Goal: Task Accomplishment & Management: Manage account settings

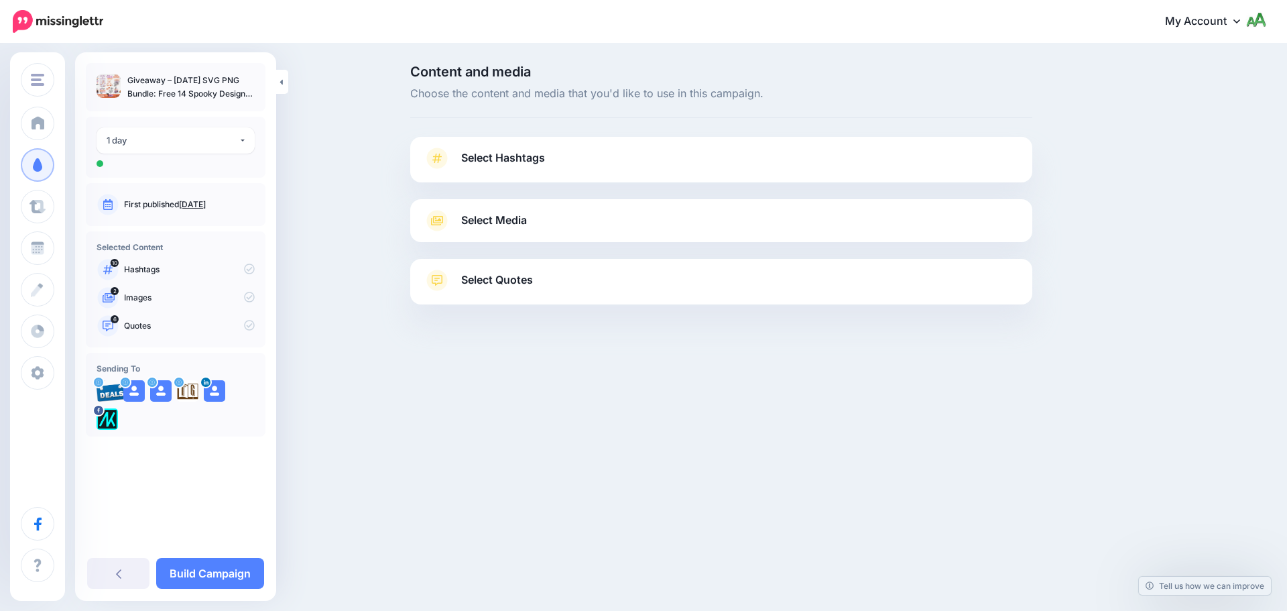
click at [187, 121] on div "**********" at bounding box center [176, 147] width 180 height 61
click at [186, 143] on div "1 day" at bounding box center [173, 140] width 132 height 15
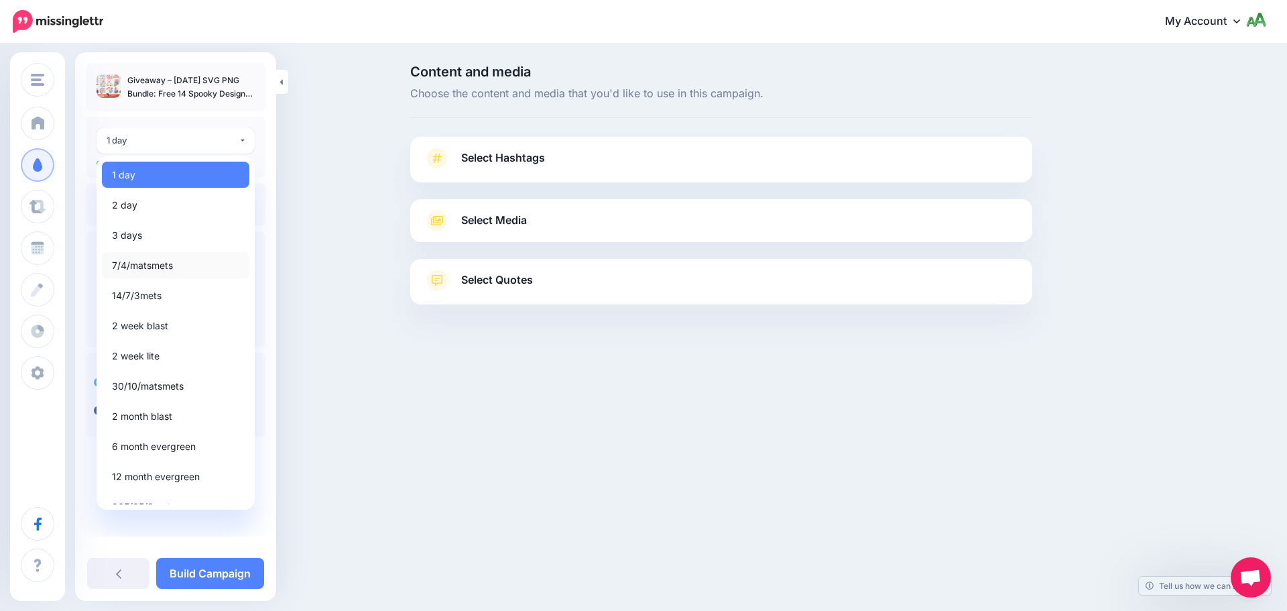
click at [154, 266] on span "7/4/matsmets" at bounding box center [142, 265] width 61 height 16
select select "*****"
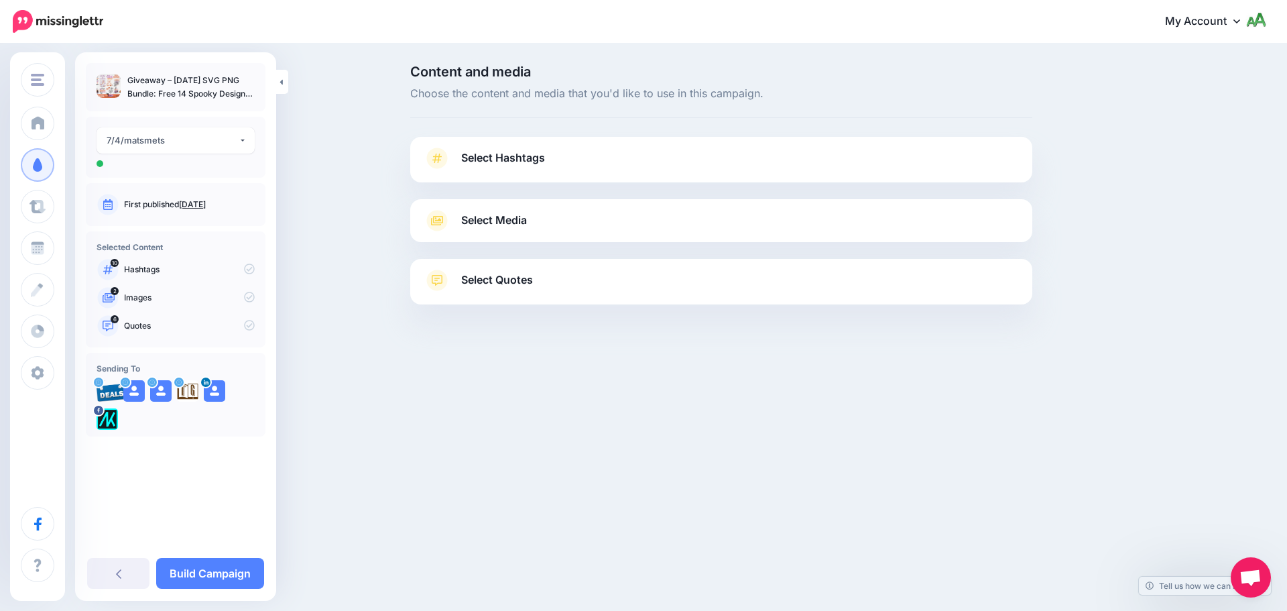
click at [497, 161] on span "Select Hashtags" at bounding box center [503, 158] width 84 height 18
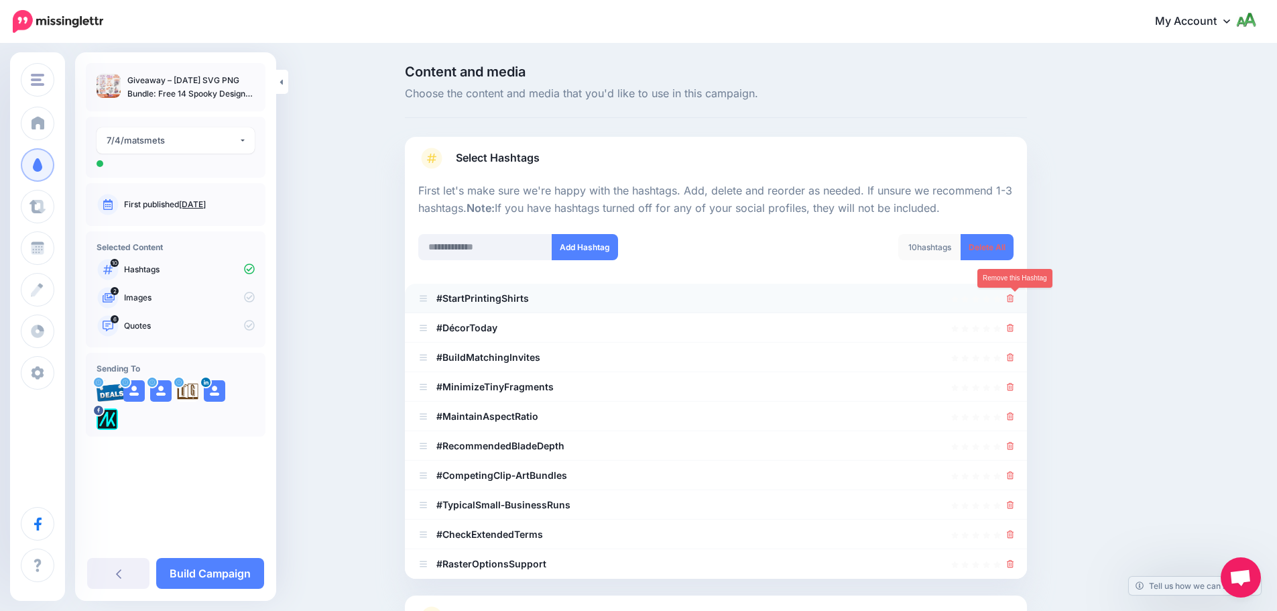
click at [1014, 294] on link at bounding box center [1010, 297] width 7 height 11
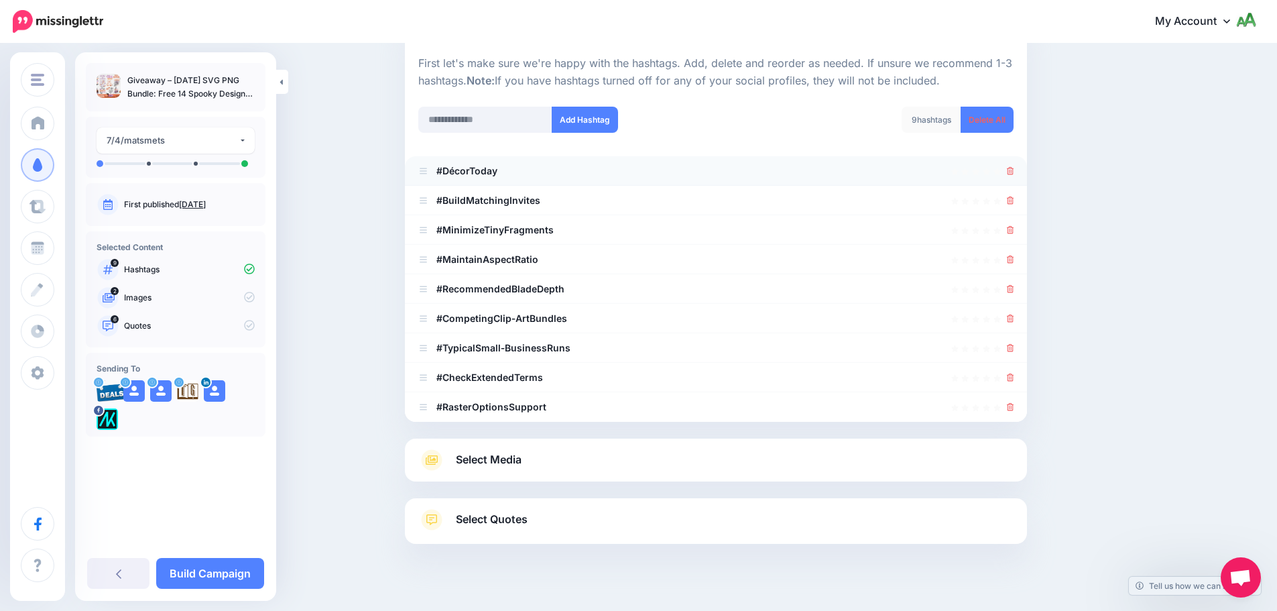
click at [1014, 170] on icon at bounding box center [1010, 171] width 7 height 8
click at [1014, 202] on icon at bounding box center [1010, 200] width 7 height 8
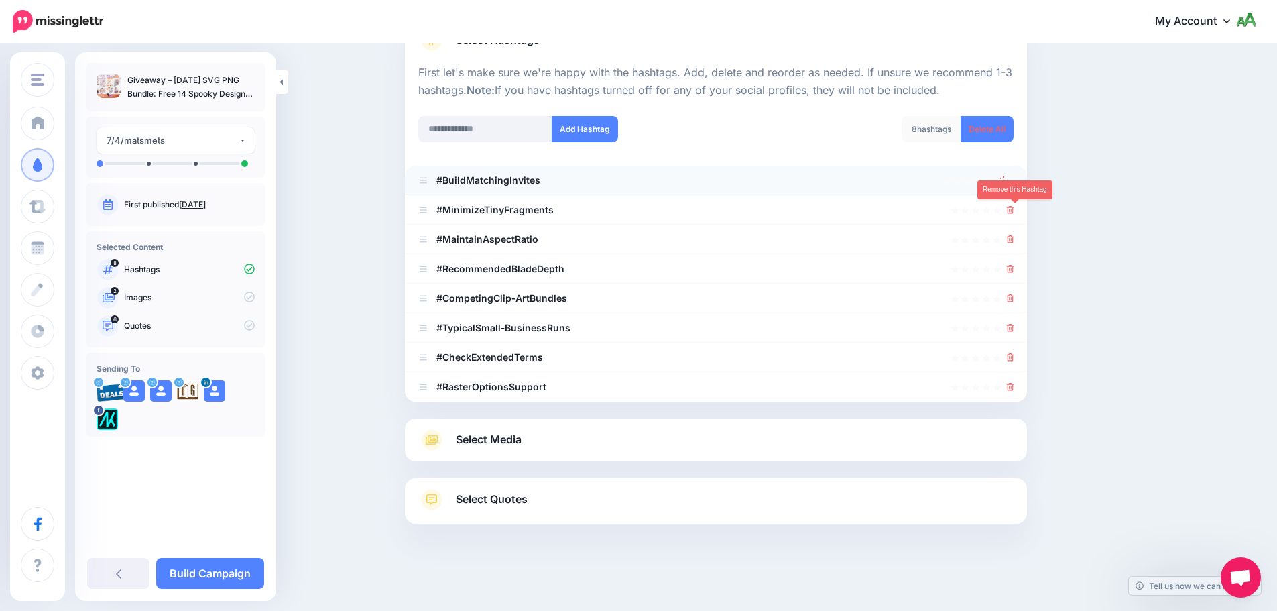
scroll to position [118, 0]
click at [1014, 237] on icon at bounding box center [1010, 239] width 7 height 8
click at [1014, 210] on icon at bounding box center [1010, 210] width 7 height 8
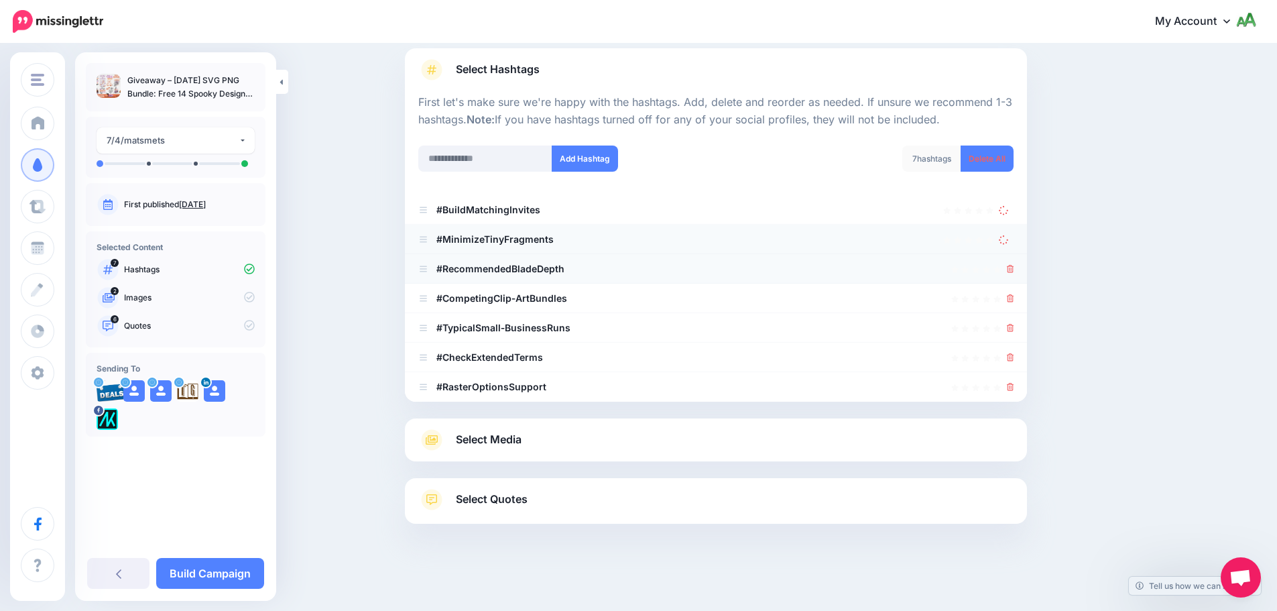
scroll to position [88, 0]
click at [1013, 271] on icon at bounding box center [1010, 269] width 7 height 8
click at [1014, 306] on div at bounding box center [1010, 298] width 7 height 16
click at [1014, 298] on icon at bounding box center [1010, 298] width 7 height 8
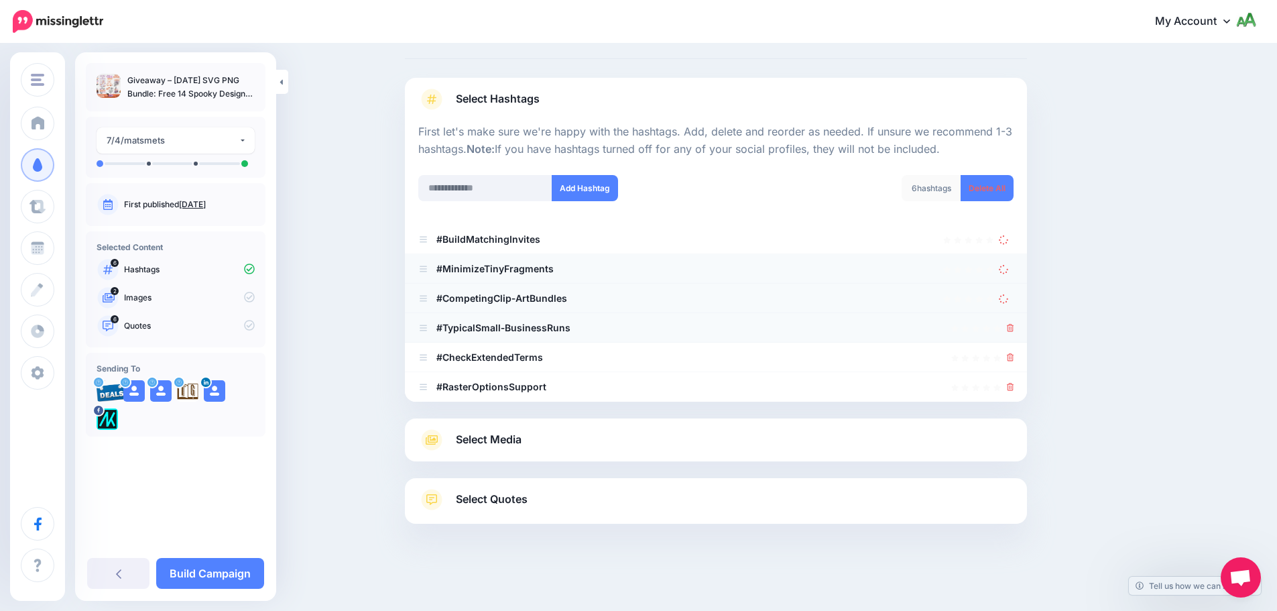
click at [1014, 333] on div at bounding box center [1010, 328] width 7 height 16
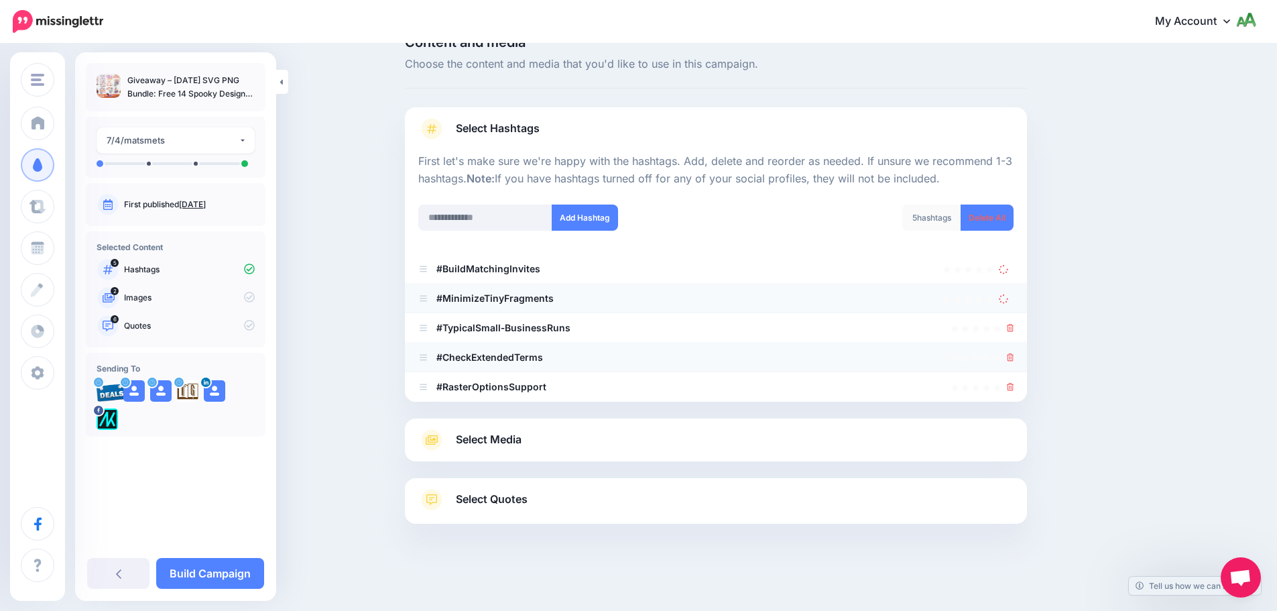
click at [1013, 363] on div at bounding box center [1010, 357] width 7 height 16
click at [1014, 380] on div at bounding box center [1010, 387] width 7 height 16
click at [1014, 383] on icon at bounding box center [1010, 387] width 7 height 8
drag, startPoint x: 1016, startPoint y: 357, endPoint x: 1017, endPoint y: 349, distance: 8.2
click at [1014, 357] on icon at bounding box center [1010, 357] width 7 height 8
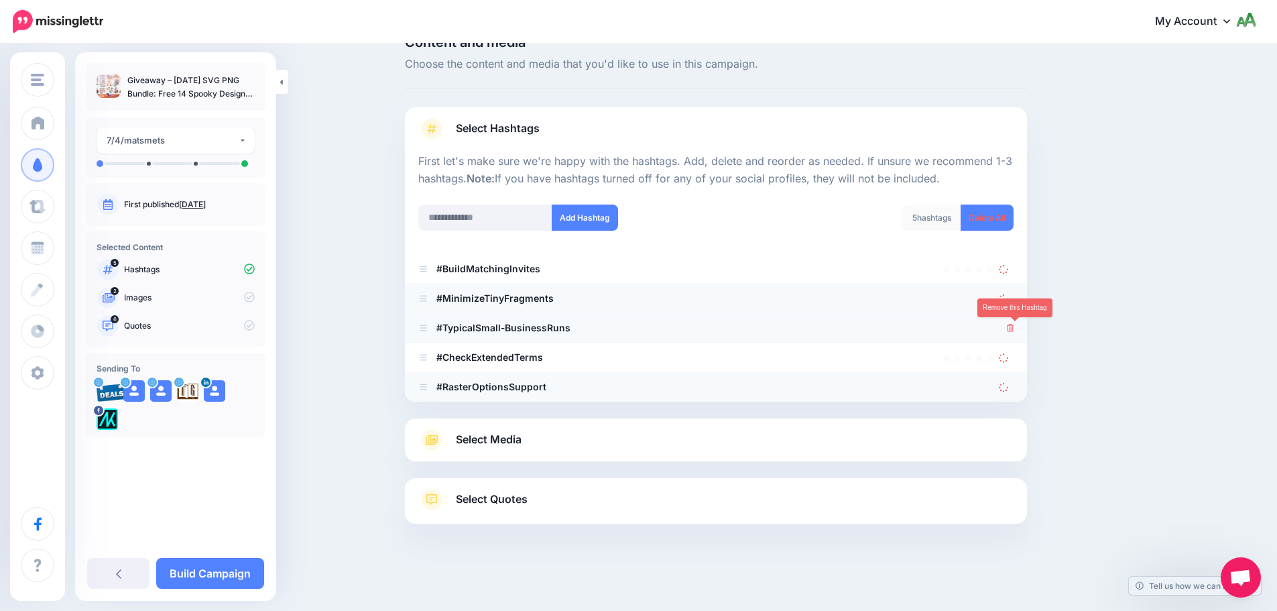
click at [1016, 328] on ul "#BuildMatchingInvites #MinimizeTinyFragments" at bounding box center [716, 327] width 622 height 147
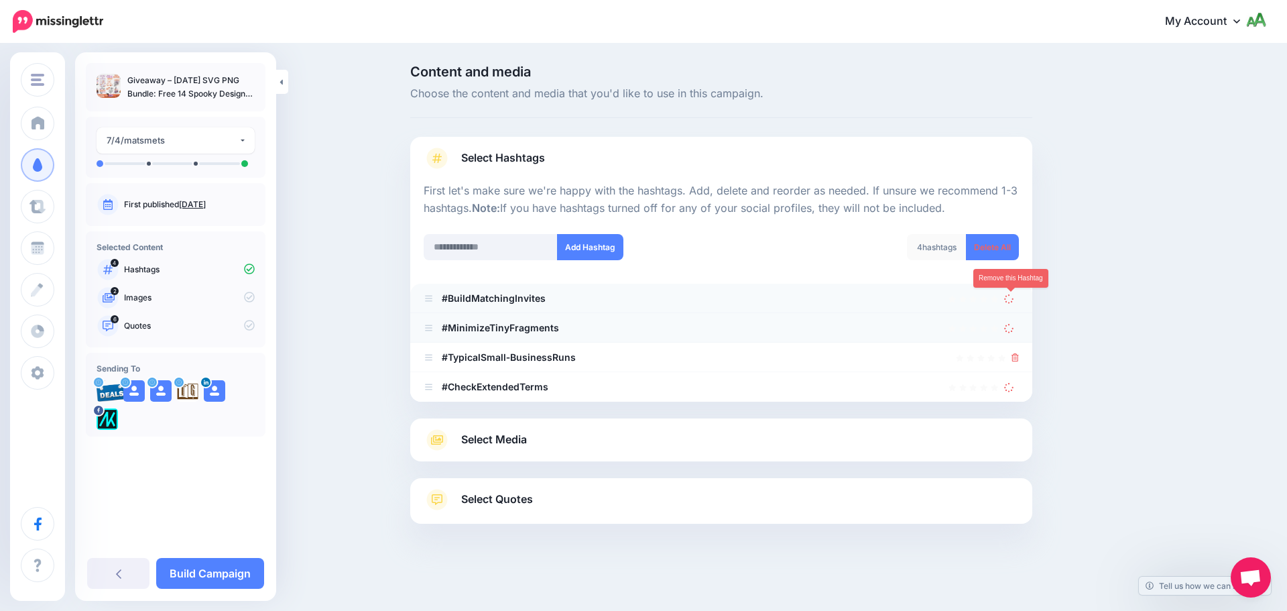
click at [1010, 298] on icon at bounding box center [1008, 298] width 9 height 9
click at [1011, 324] on icon at bounding box center [1008, 327] width 10 height 10
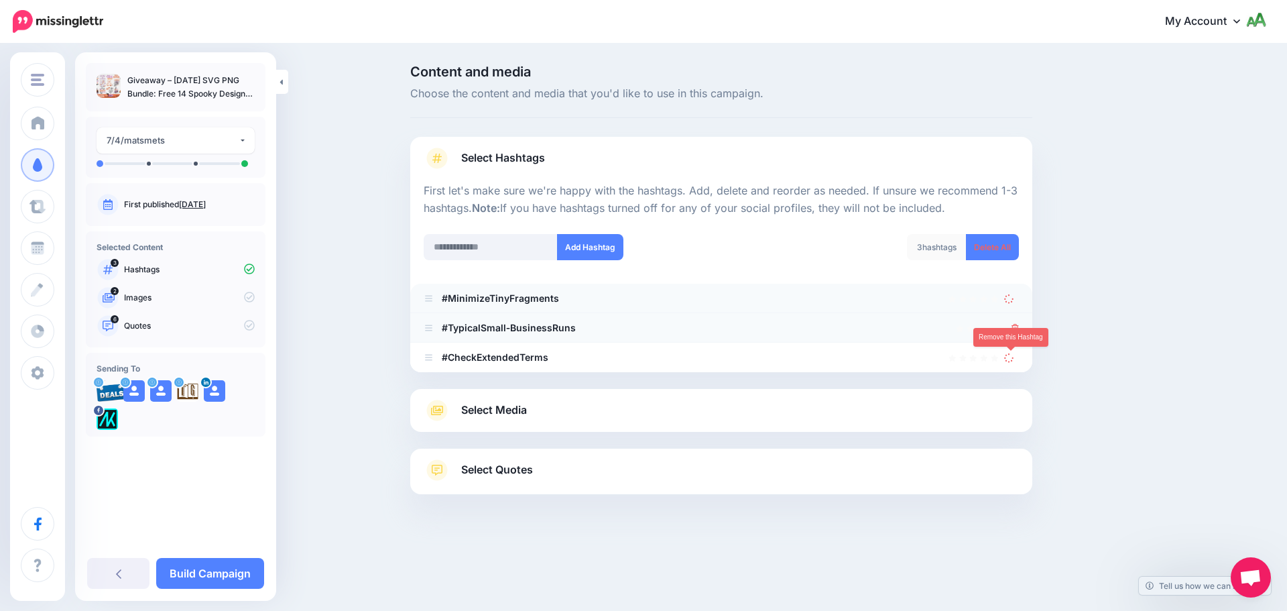
click at [1013, 354] on ul "#MinimizeTinyFragments #TypicalSmall‑BusinessRuns" at bounding box center [721, 328] width 622 height 88
click at [1013, 328] on icon at bounding box center [1014, 328] width 7 height 8
click at [1013, 300] on link at bounding box center [1011, 297] width 15 height 11
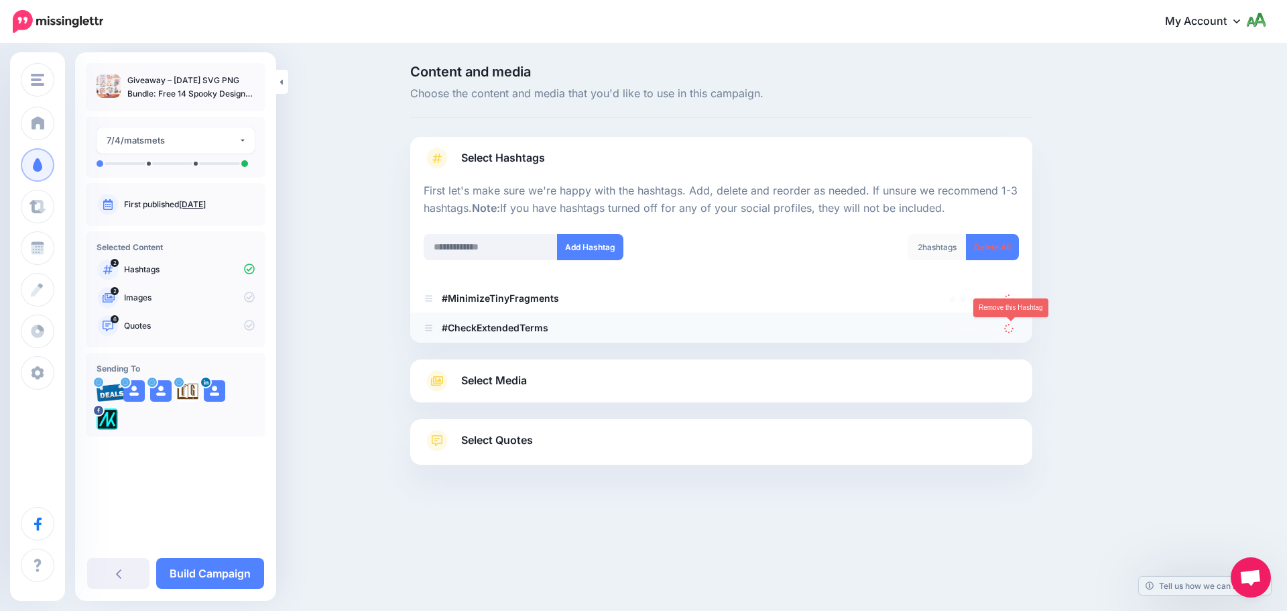
click at [1011, 326] on icon at bounding box center [1008, 327] width 9 height 9
click at [1011, 299] on icon at bounding box center [1008, 298] width 9 height 9
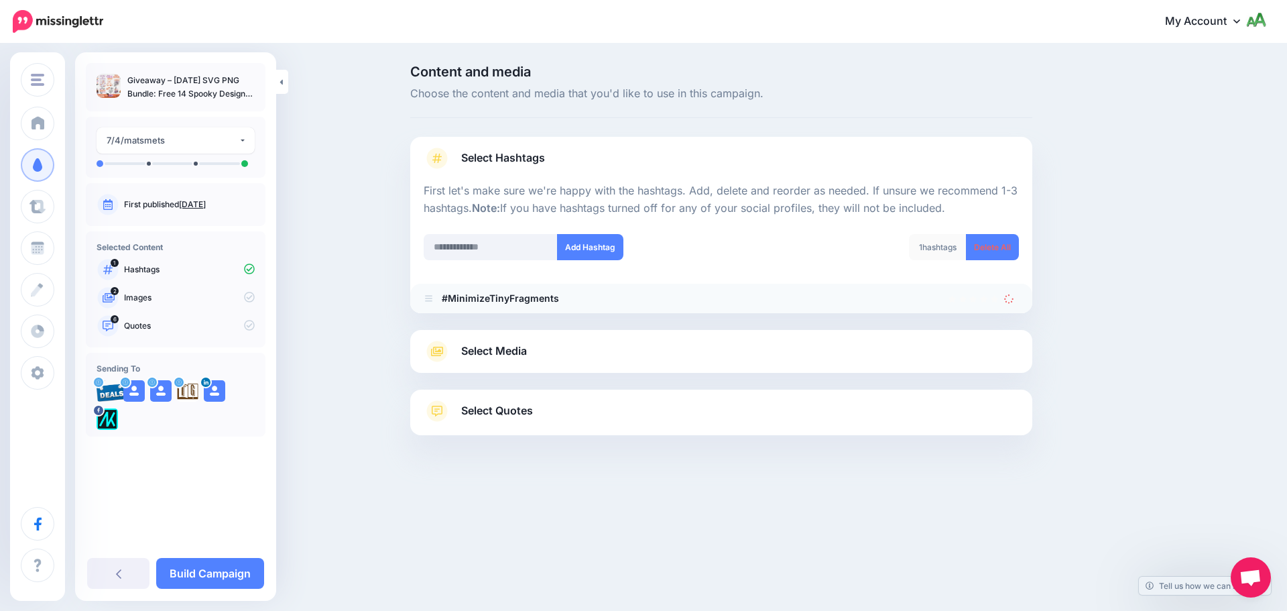
click at [1010, 324] on div at bounding box center [721, 321] width 622 height 17
click at [1013, 306] on li "#MinimizeTinyFragments" at bounding box center [721, 298] width 622 height 29
click at [1008, 296] on icon at bounding box center [1008, 298] width 9 height 9
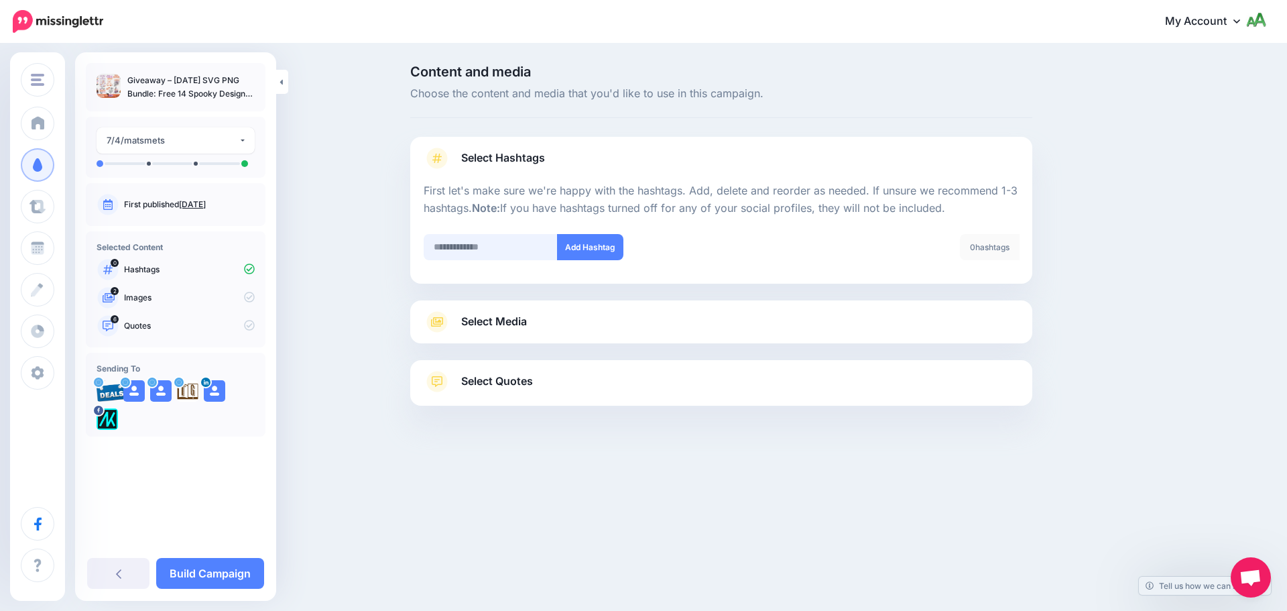
click at [511, 244] on input "text" at bounding box center [491, 247] width 134 height 26
type input "**********"
click at [591, 249] on button "Add Hashtag" at bounding box center [590, 247] width 66 height 26
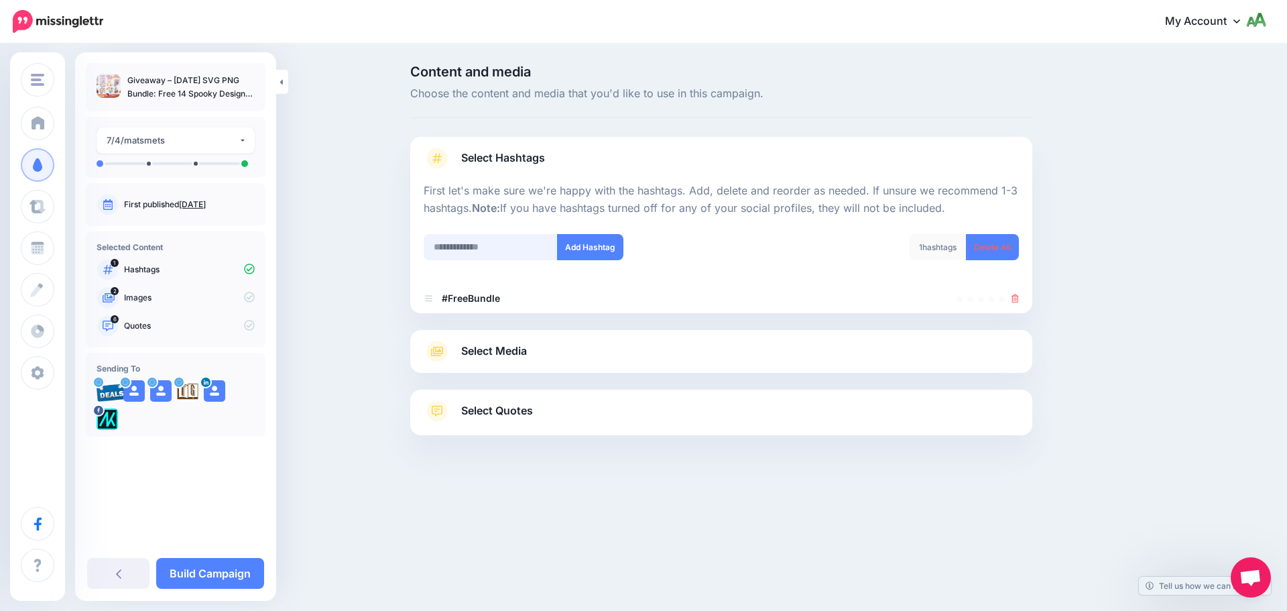
click at [479, 254] on input "text" at bounding box center [491, 247] width 134 height 26
type input "**********"
click at [601, 249] on button "Add Hashtag" at bounding box center [590, 247] width 66 height 26
click at [499, 251] on input "text" at bounding box center [491, 247] width 134 height 26
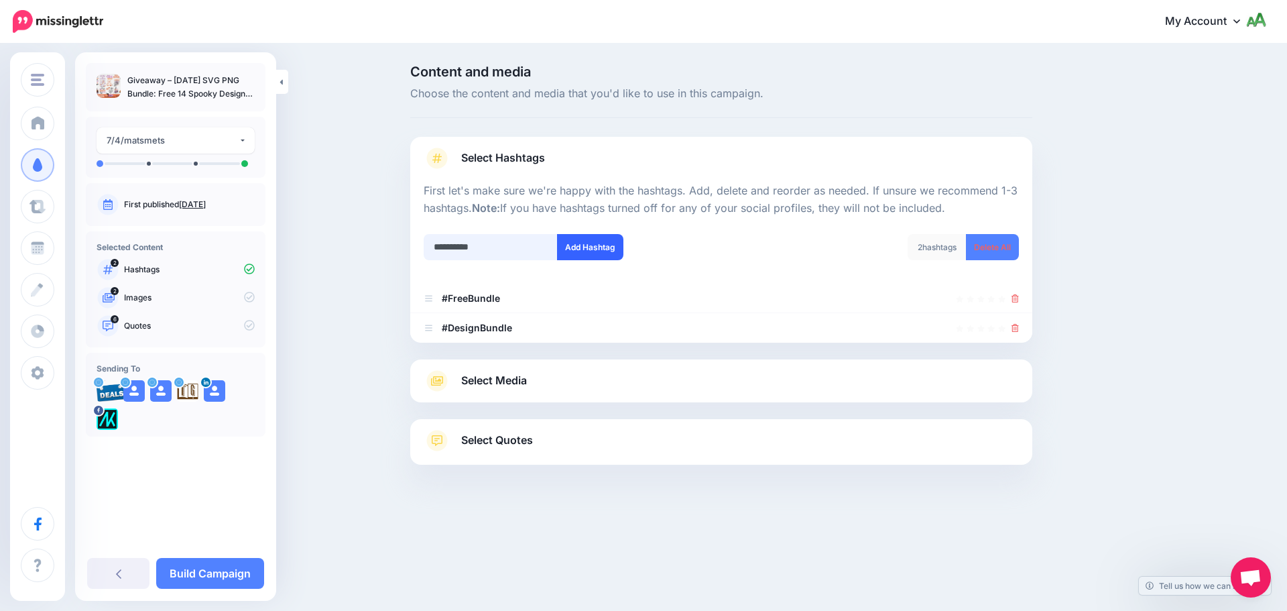
type input "**********"
click at [585, 249] on button "Add Hashtag" at bounding box center [590, 247] width 66 height 26
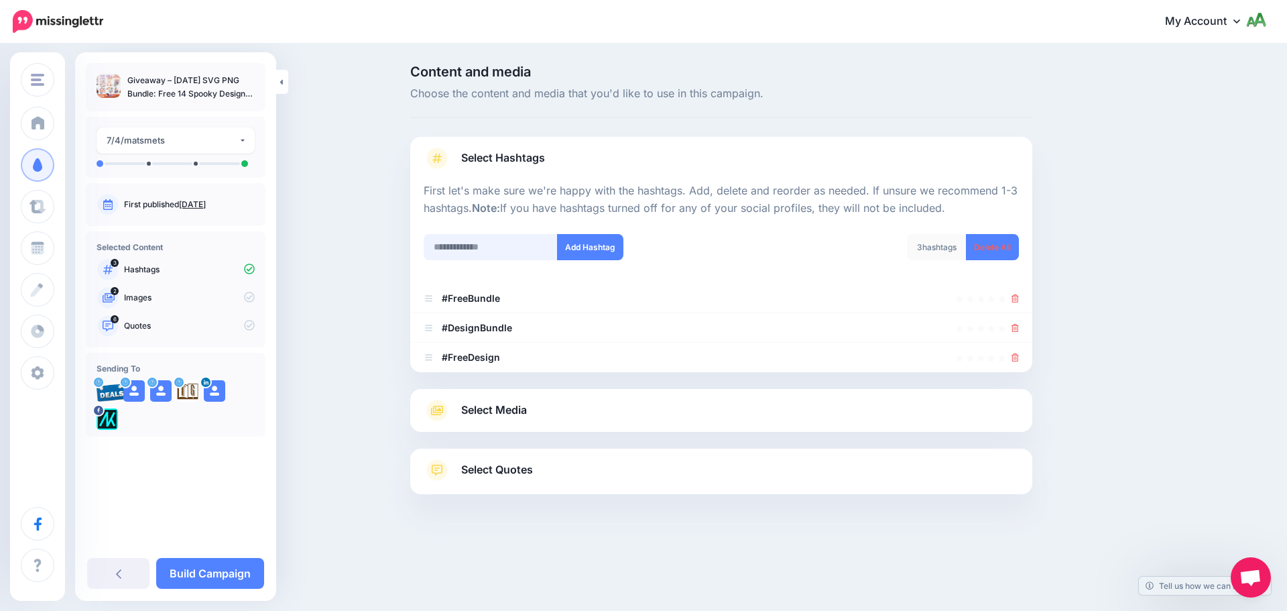
click at [491, 245] on input "text" at bounding box center [491, 247] width 134 height 26
type input "**********"
click at [611, 248] on button "Add Hashtag" at bounding box center [590, 247] width 66 height 26
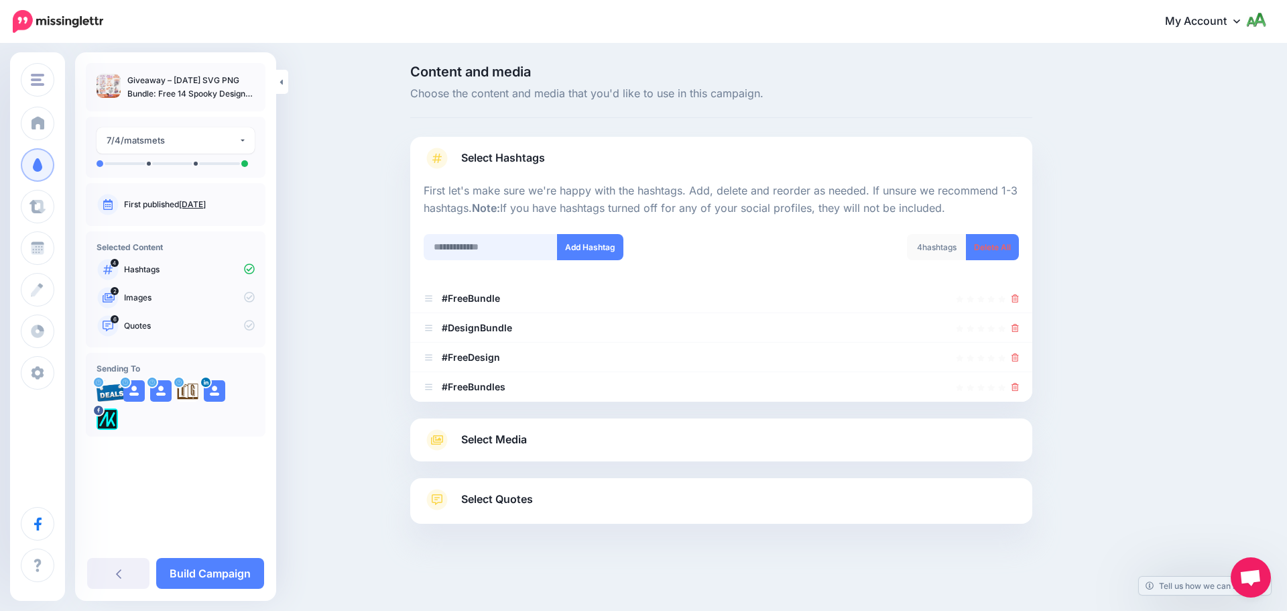
click at [493, 249] on input "text" at bounding box center [491, 247] width 134 height 26
type input "**********"
click at [605, 249] on button "Add Hashtag" at bounding box center [590, 247] width 66 height 26
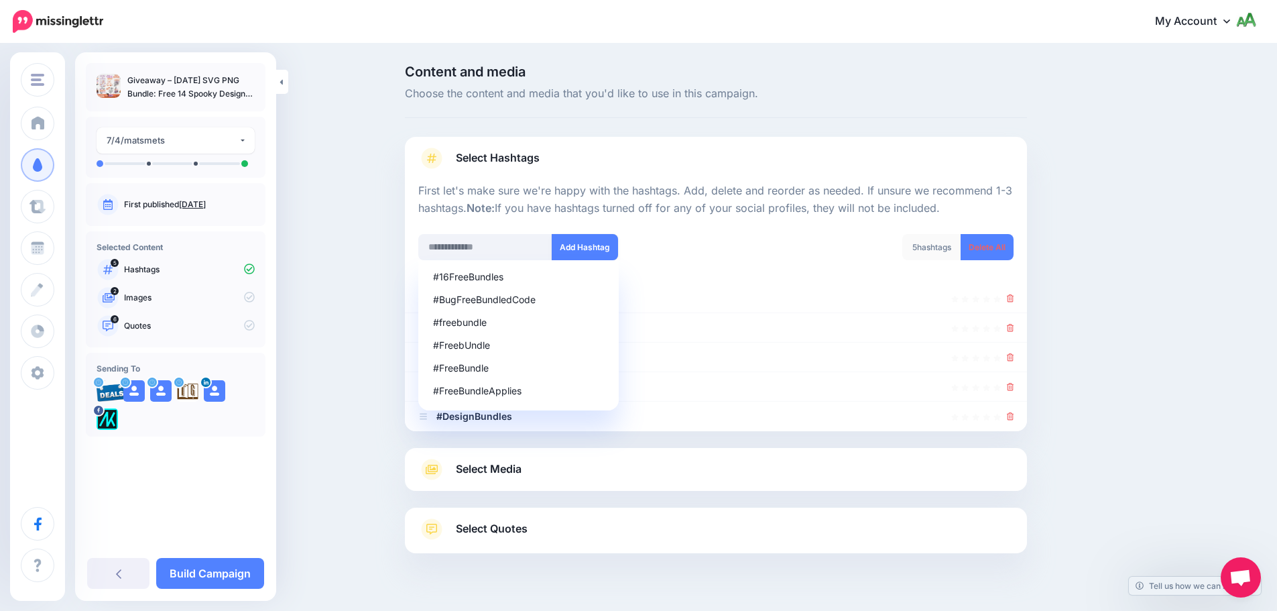
scroll to position [29, 0]
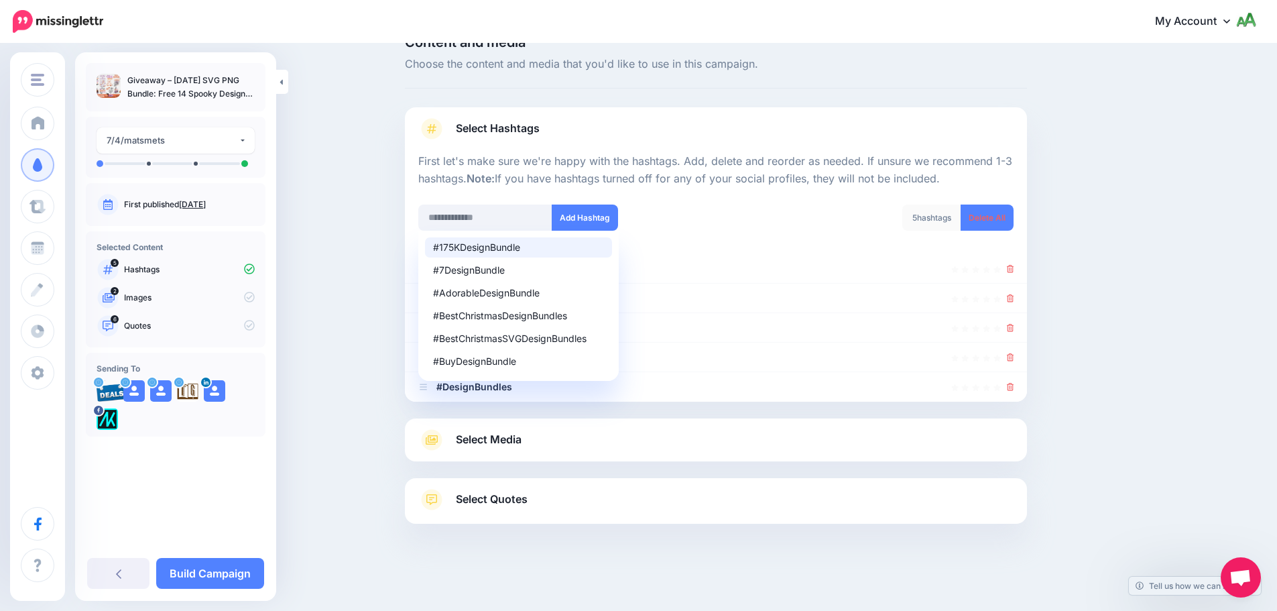
click at [716, 218] on div "#175KDesignBundle #7DesignBundle #AdorableDesignBundle #BestChristmasDesignBund…" at bounding box center [562, 225] width 308 height 43
click at [1052, 279] on div "Content and media Choose the content and media that you'd like to use in this c…" at bounding box center [780, 313] width 771 height 555
click at [503, 218] on input "text" at bounding box center [485, 217] width 134 height 26
type input "**********"
click at [596, 210] on button "Add Hashtag" at bounding box center [585, 217] width 66 height 26
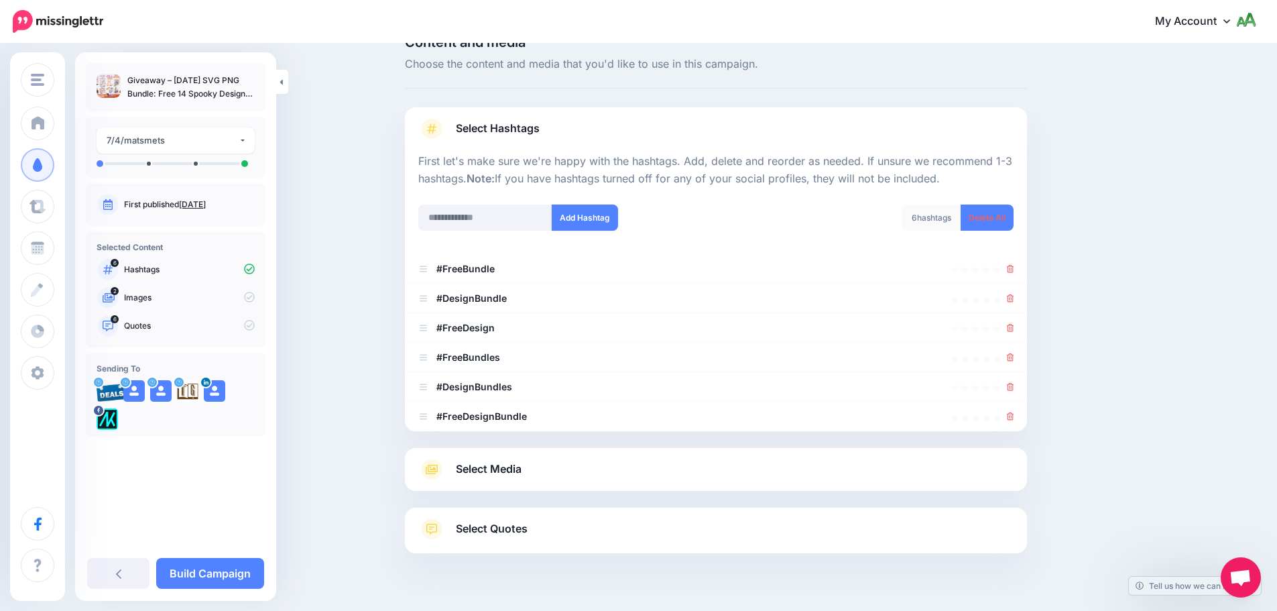
scroll to position [59, 0]
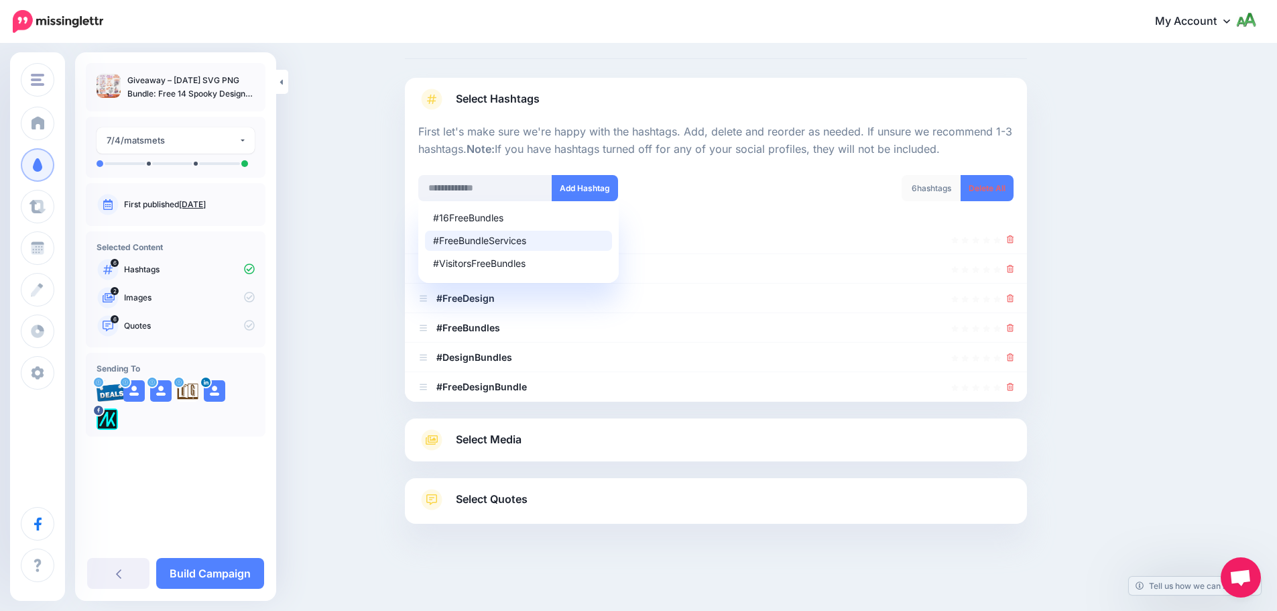
click at [699, 206] on div "#16FreeBundles #FreeBundleServices #VisitorsFreeBundles Add Hashtag" at bounding box center [562, 196] width 308 height 43
click at [484, 192] on input "text" at bounding box center [485, 188] width 134 height 26
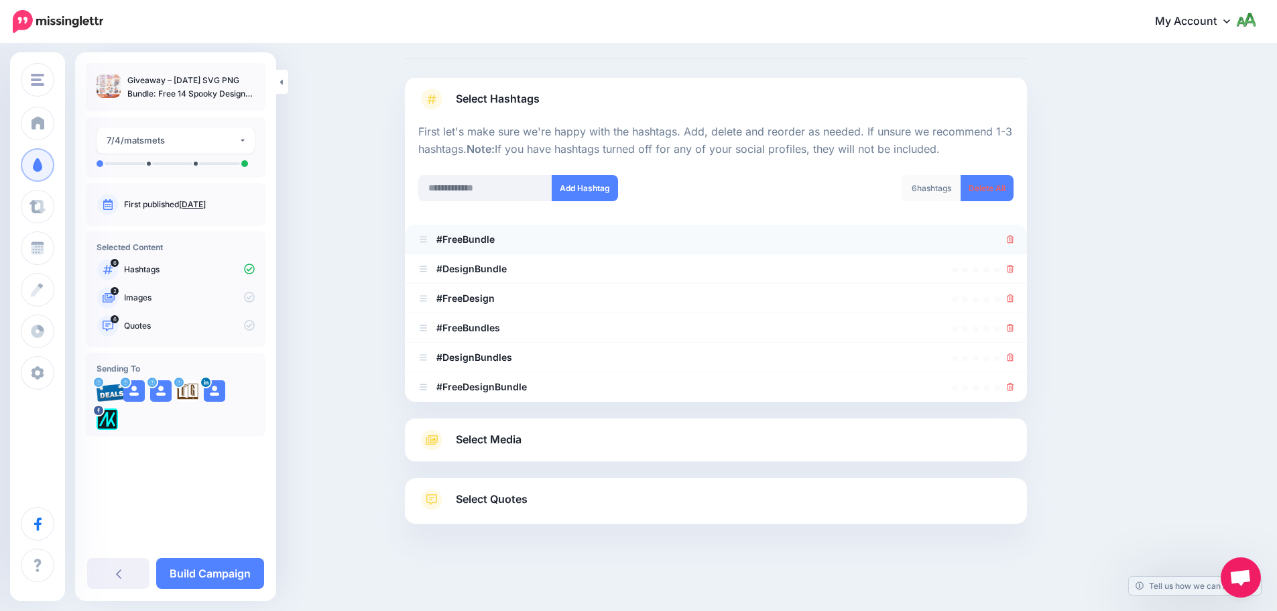
click at [1013, 238] on icon at bounding box center [1010, 239] width 7 height 8
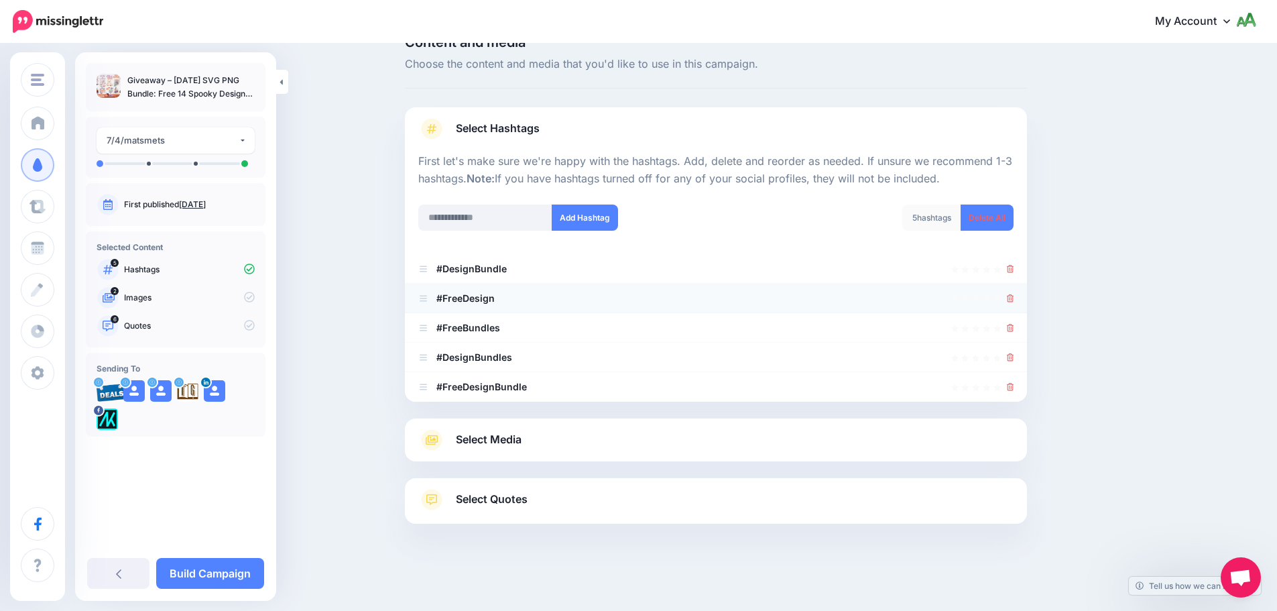
scroll to position [29, 0]
click at [499, 217] on input "text" at bounding box center [485, 217] width 134 height 26
click at [613, 433] on link "Select Media" at bounding box center [715, 439] width 595 height 21
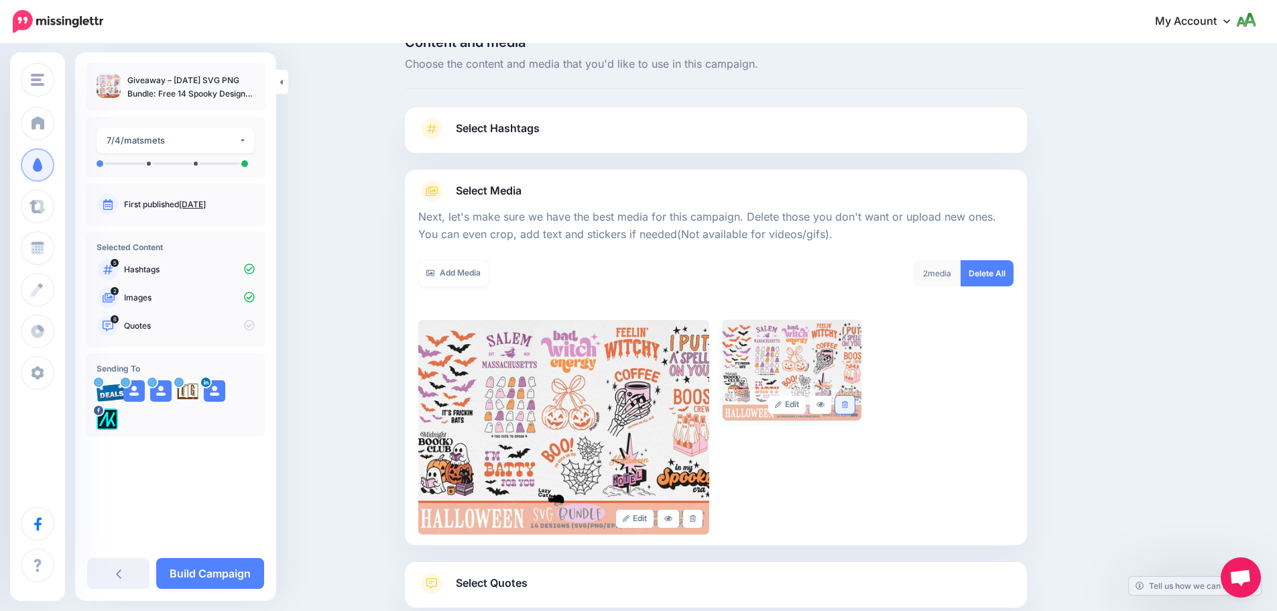
click at [848, 406] on icon at bounding box center [845, 404] width 6 height 7
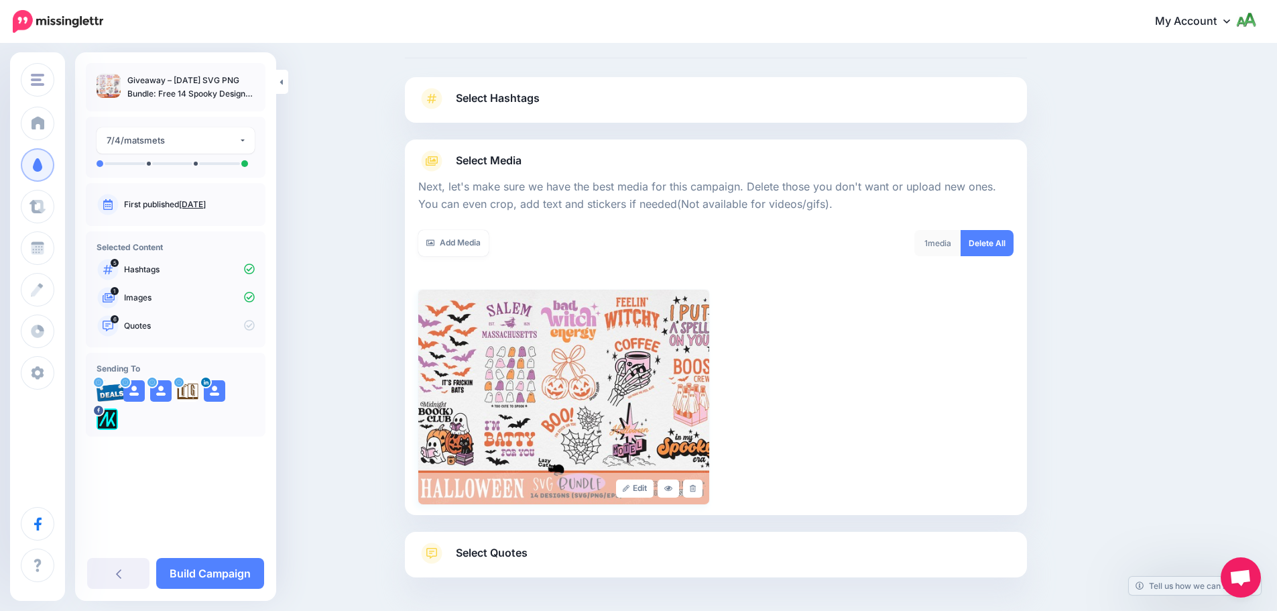
scroll to position [113, 0]
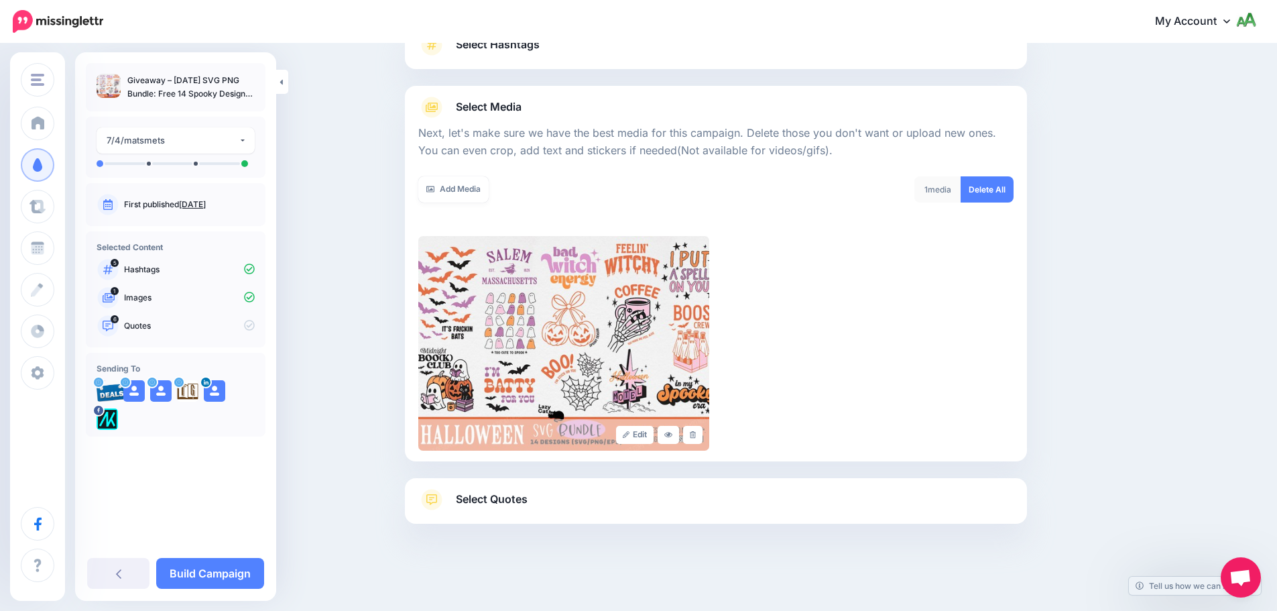
click at [698, 491] on link "Select Quotes" at bounding box center [715, 506] width 595 height 35
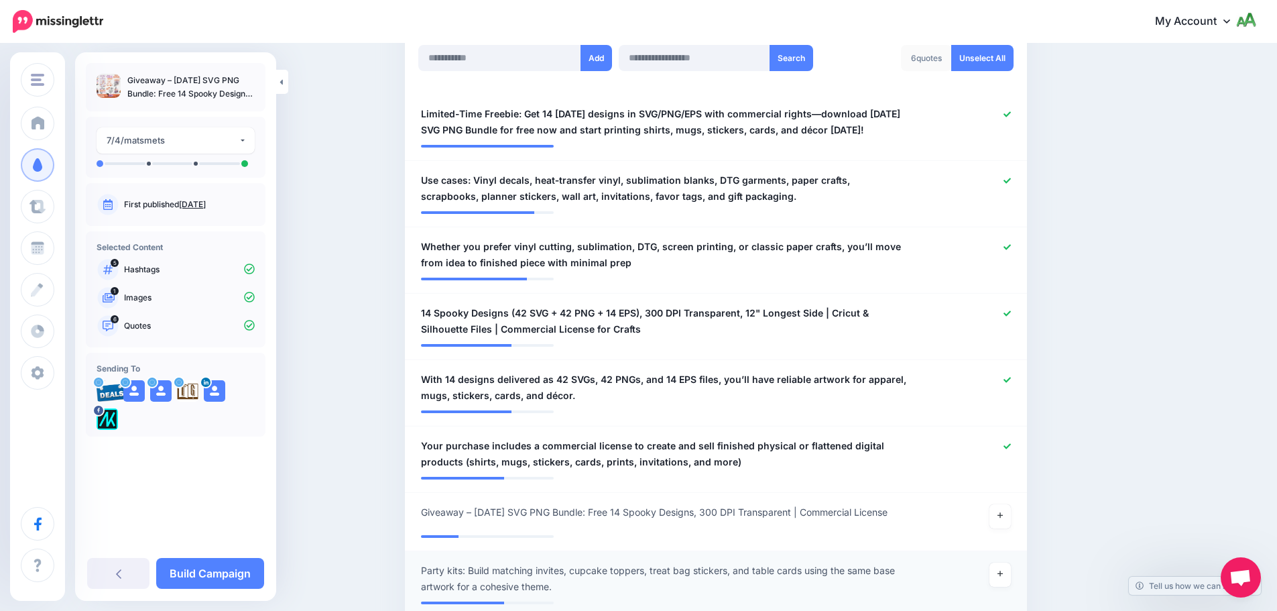
scroll to position [582, 0]
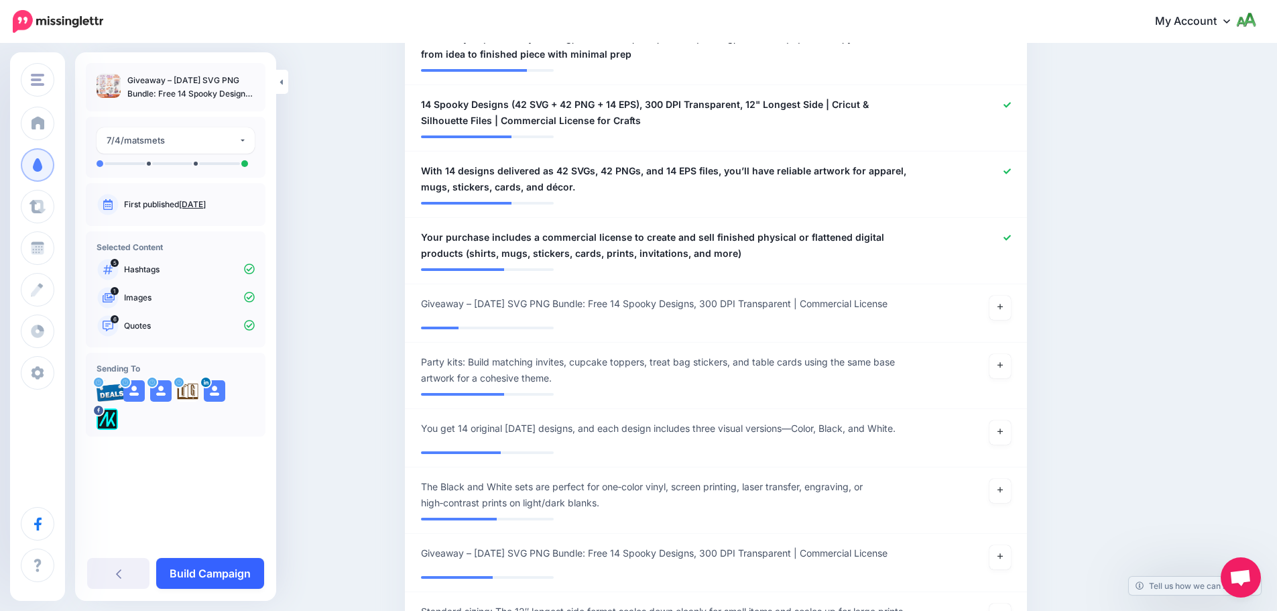
click at [235, 577] on link "Build Campaign" at bounding box center [210, 573] width 108 height 31
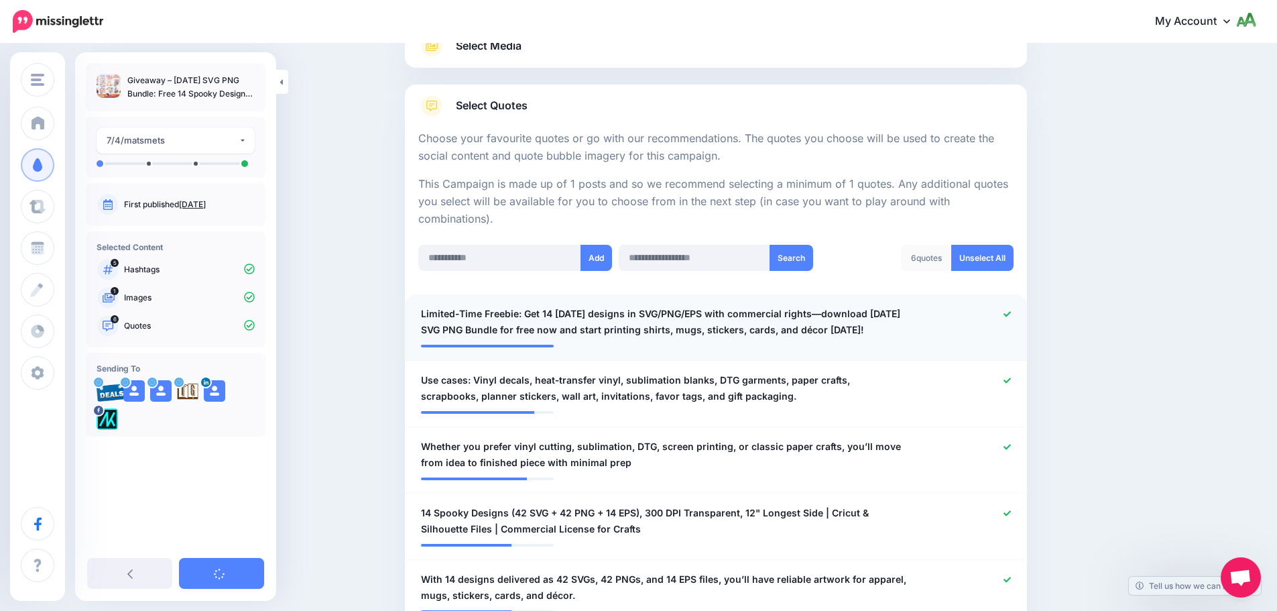
scroll to position [0, 0]
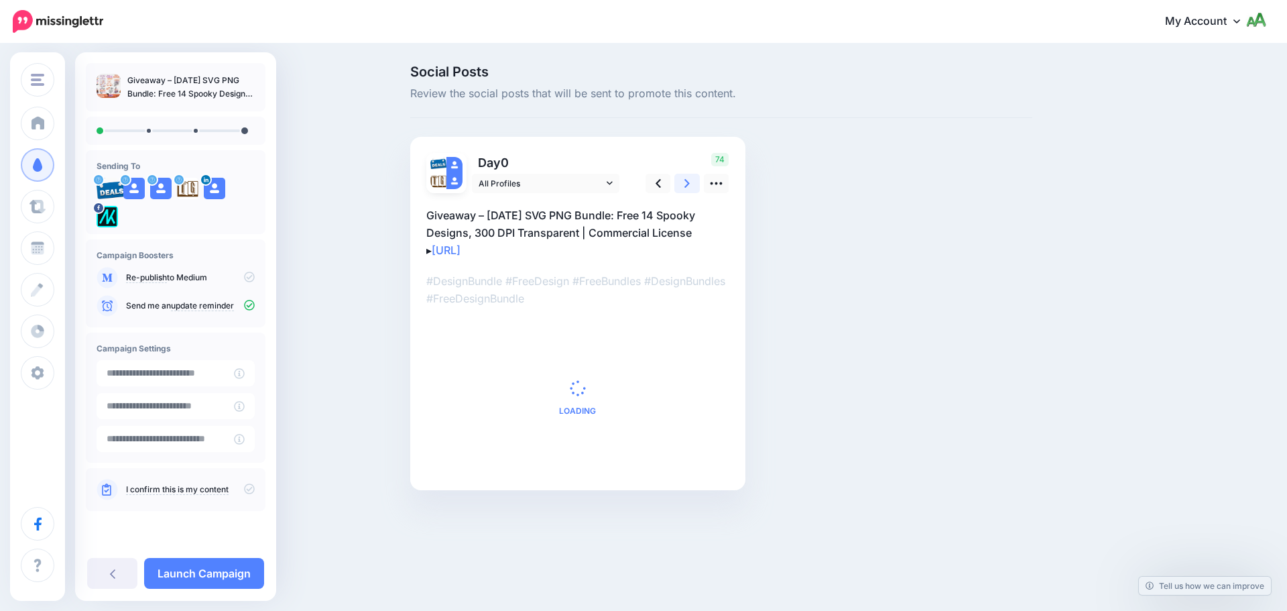
click at [684, 180] on icon at bounding box center [686, 183] width 5 height 14
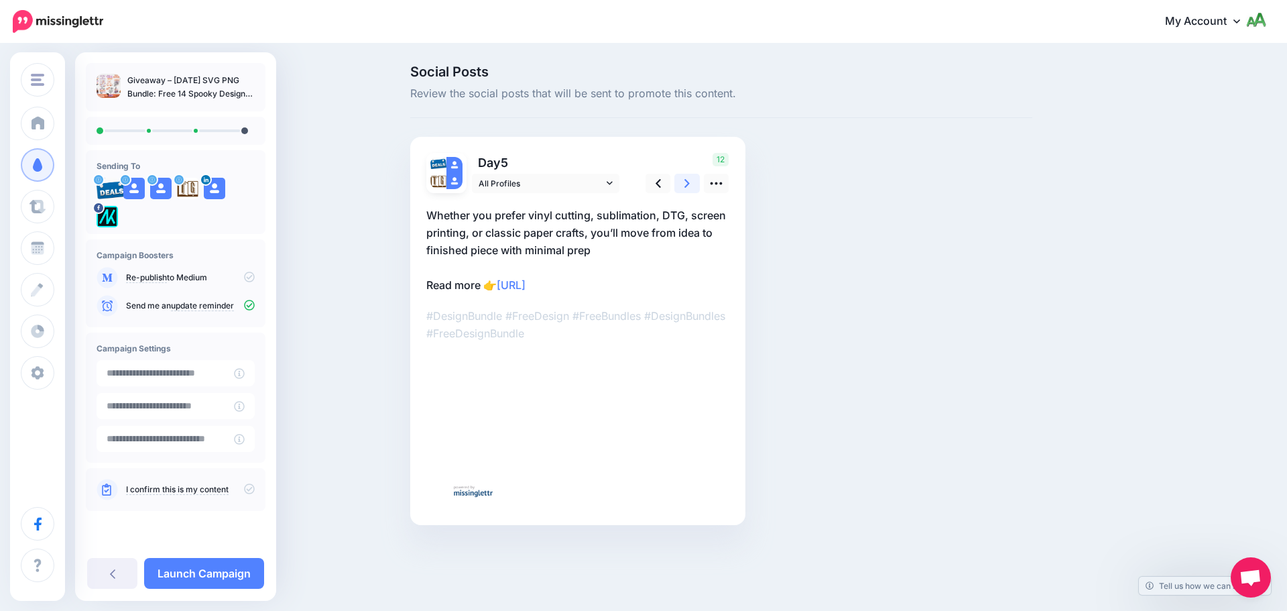
click at [684, 180] on icon at bounding box center [686, 183] width 5 height 14
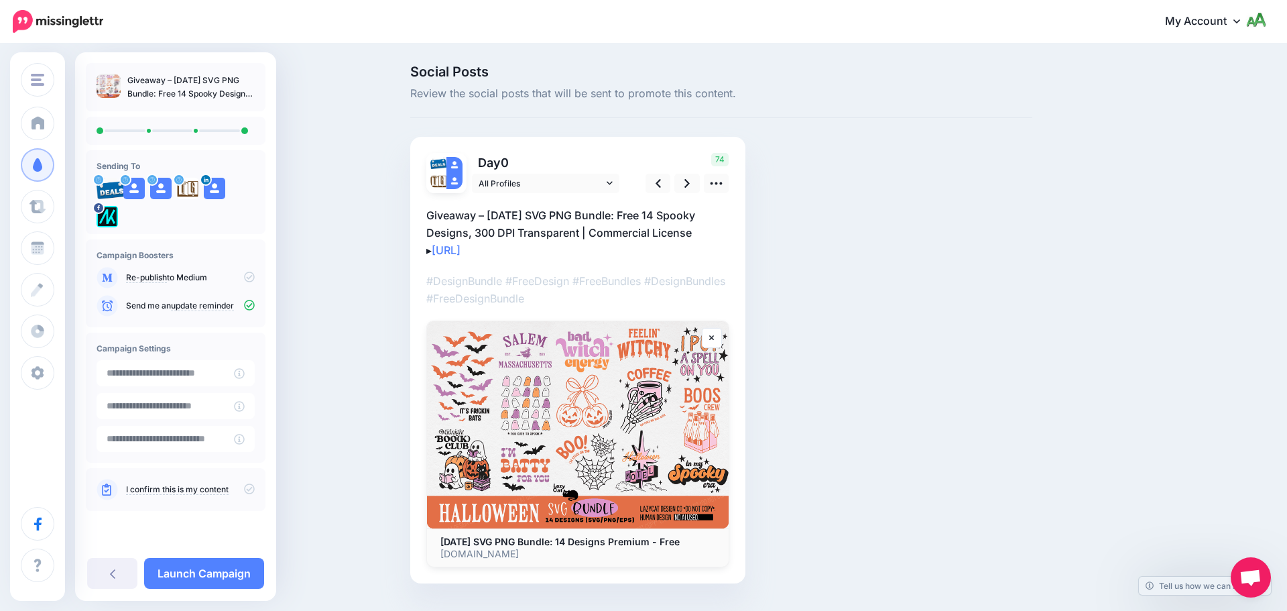
click at [249, 491] on icon at bounding box center [249, 488] width 11 height 11
click at [221, 555] on div "Giveaway – [DATE] SVG PNG Bundle: Free 14 Spooky Designs, 300 DPI Transparent |…" at bounding box center [175, 326] width 201 height 548
click at [217, 565] on link "Launch Campaign" at bounding box center [204, 573] width 120 height 31
